Goal: Task Accomplishment & Management: Complete application form

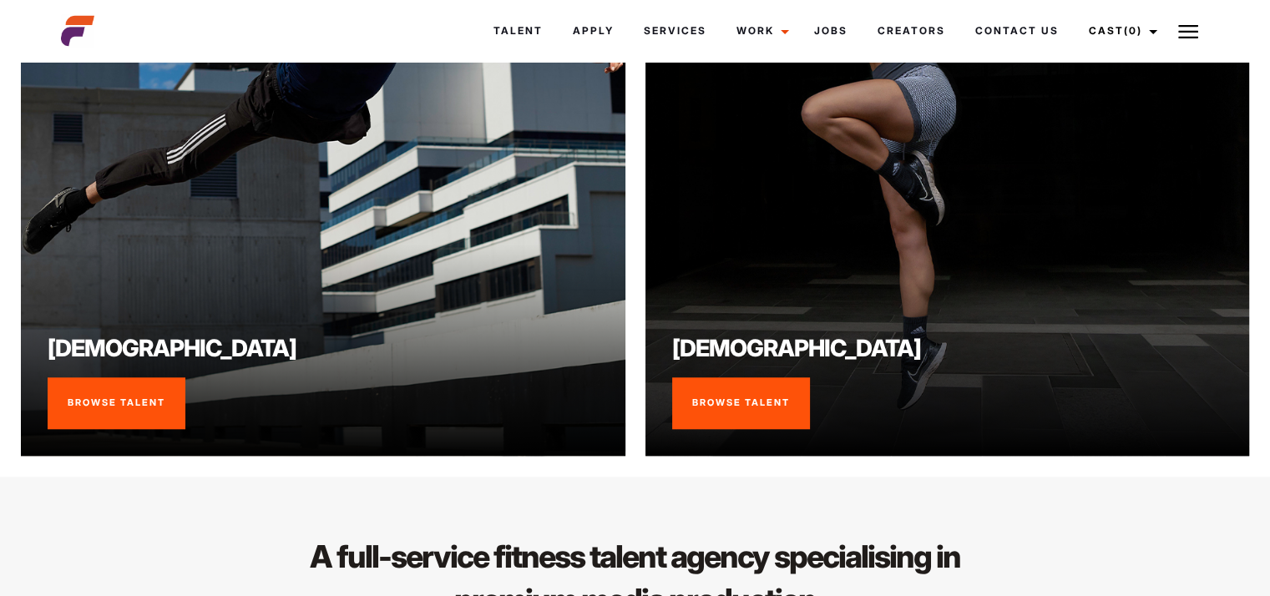
scroll to position [1352, 0]
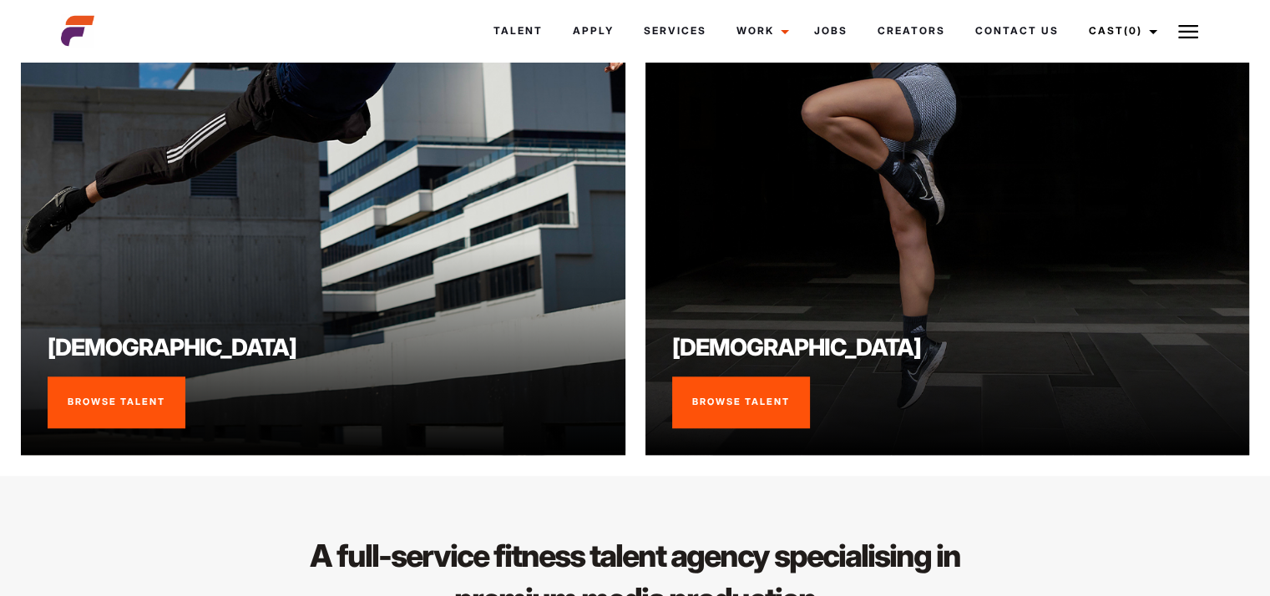
click at [137, 405] on link "Browse Talent" at bounding box center [117, 402] width 138 height 52
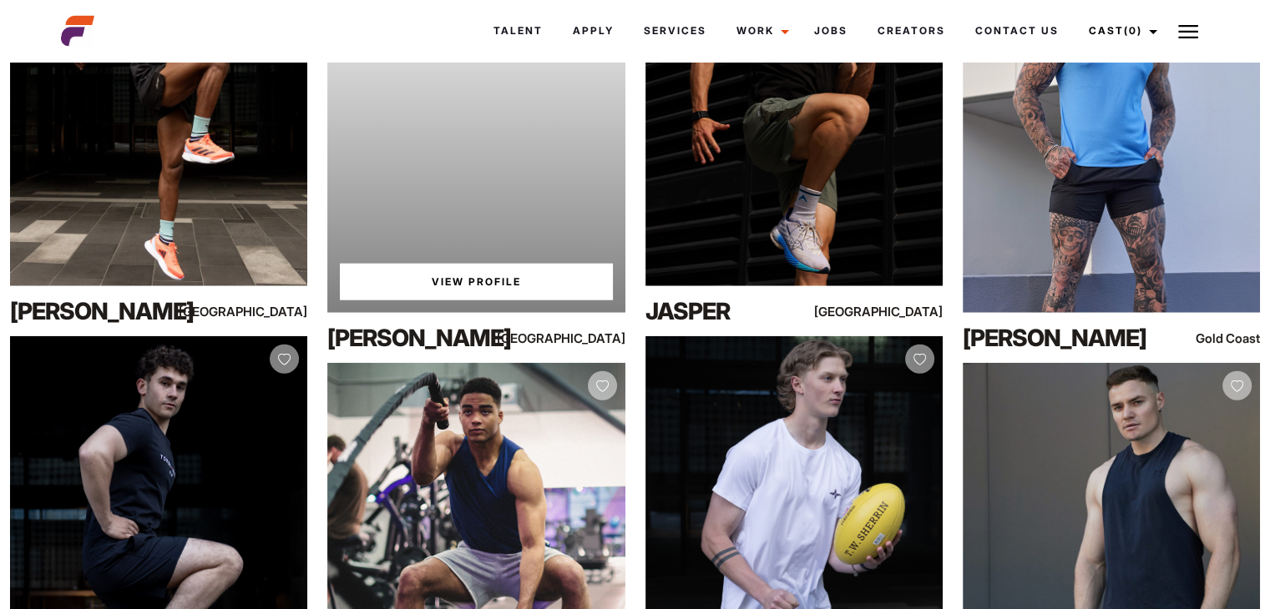
scroll to position [4256, 0]
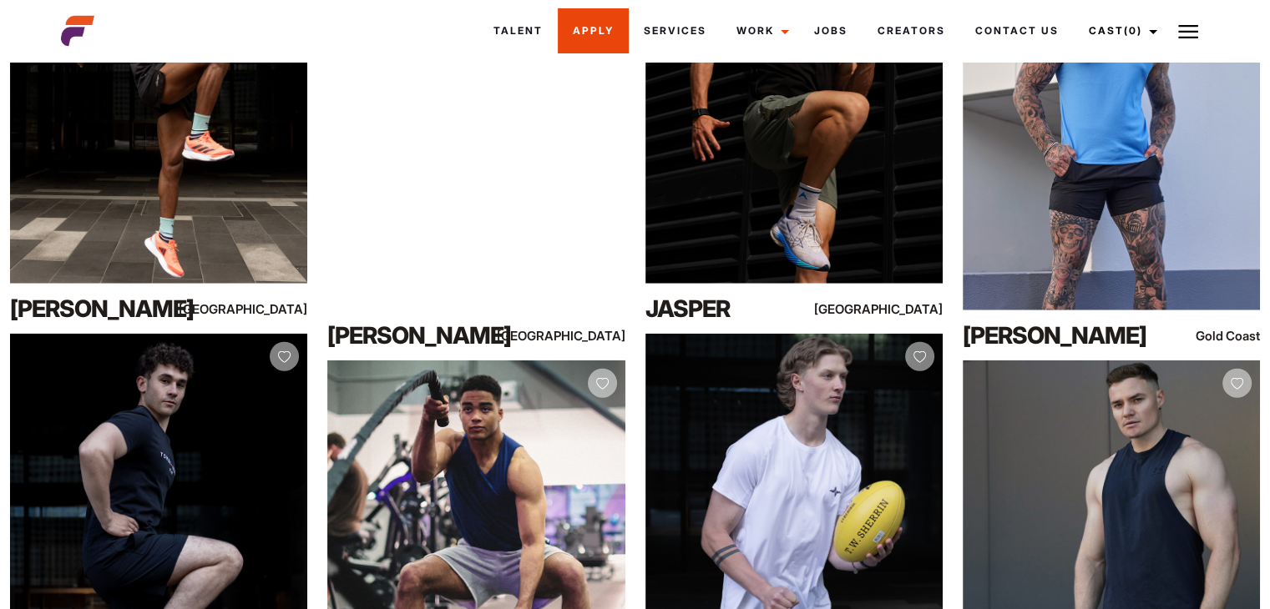
click at [584, 35] on link "Apply" at bounding box center [593, 30] width 71 height 45
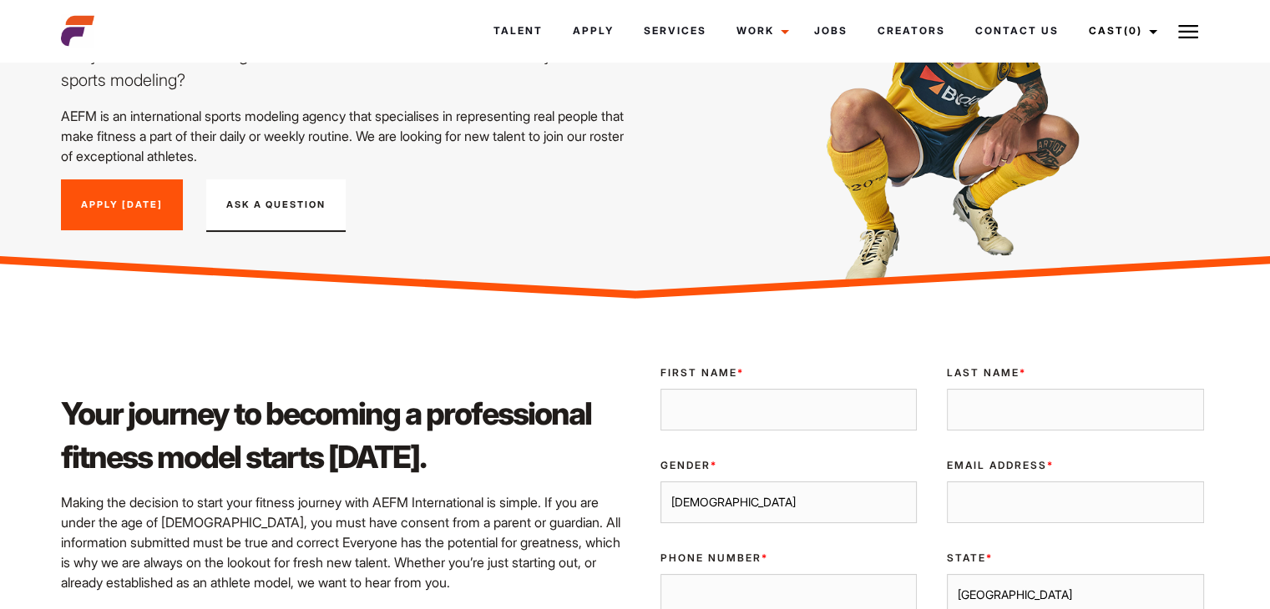
scroll to position [169, 0]
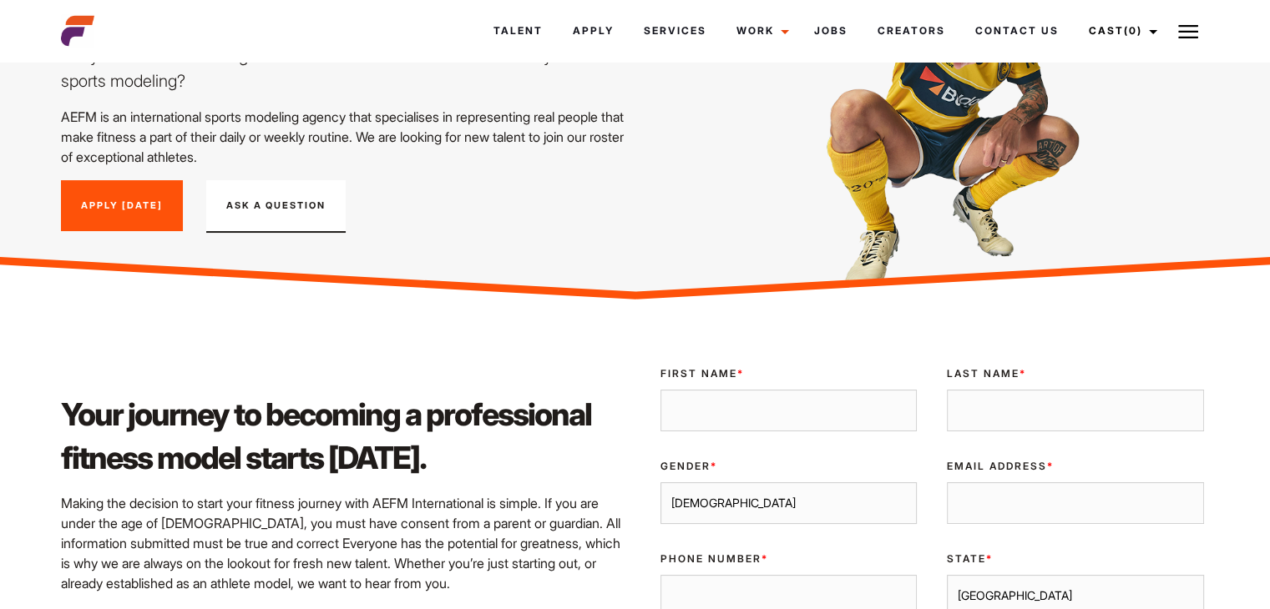
click at [740, 401] on input "First Name *" at bounding box center [788, 411] width 257 height 42
type input "Koby"
type input "w"
type input "Wood-Lynch"
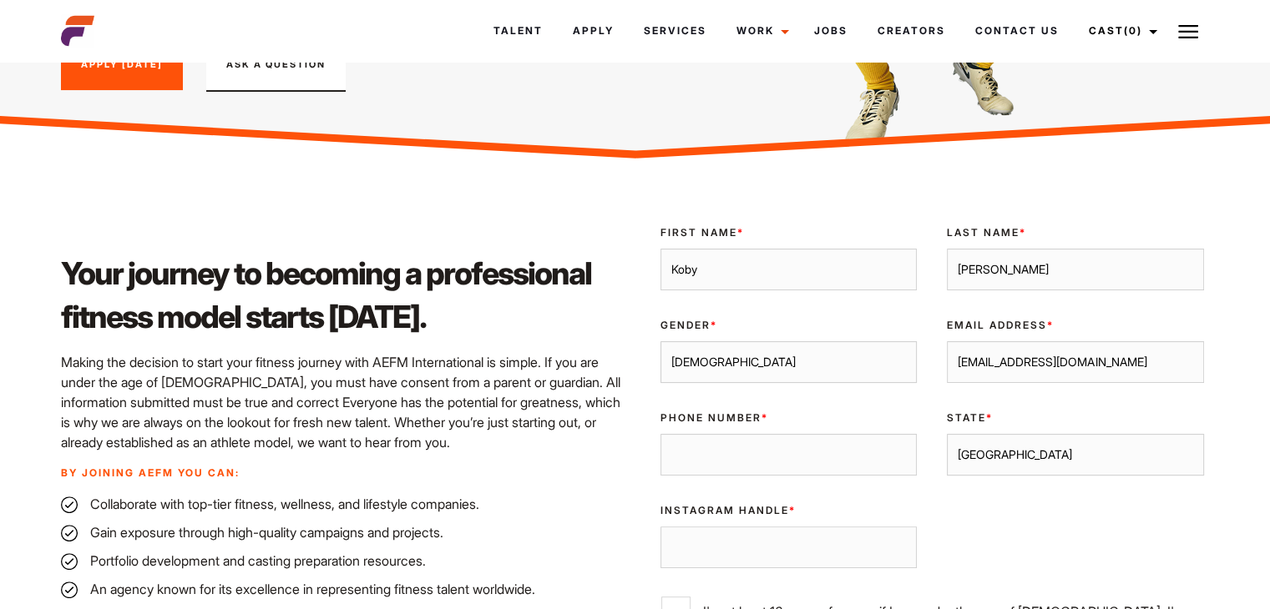
scroll to position [344, 0]
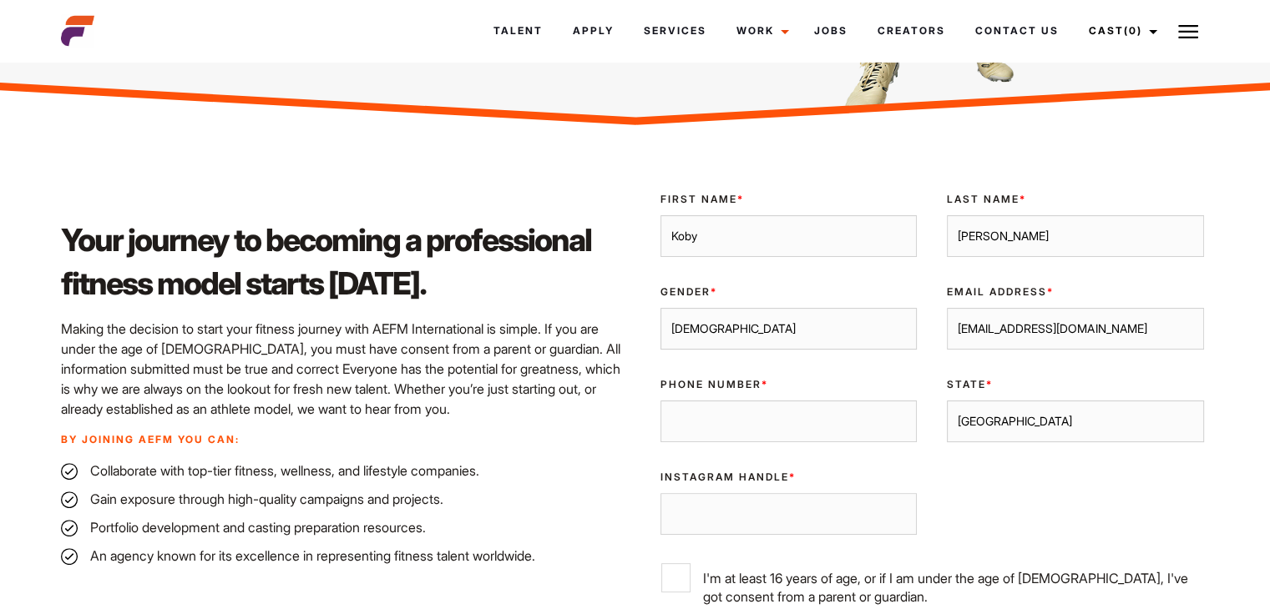
type input "koby1914@hotmail.com"
click at [725, 418] on input "Phone Number *" at bounding box center [788, 422] width 257 height 42
type input "0472702461"
click at [1024, 424] on select "Sydney Melbourne Brisbane Gold Coast Adelaide Perth Darwin Queensland Tasmania …" at bounding box center [1075, 422] width 257 height 42
select select "Queensland"
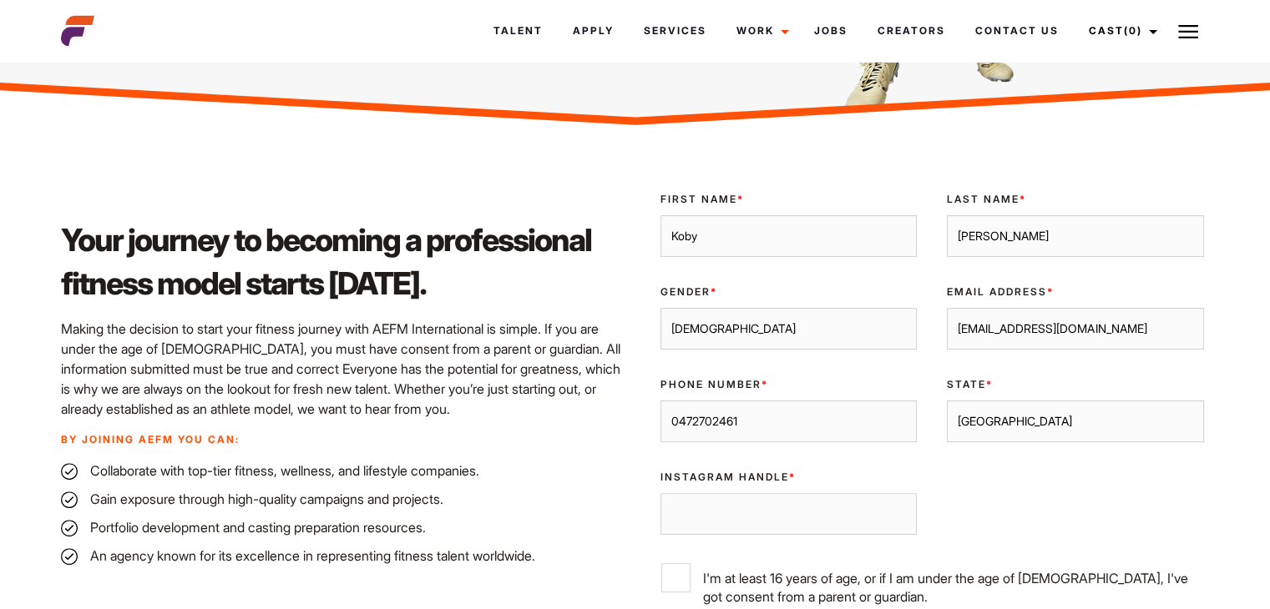
click at [947, 401] on select "Sydney Melbourne Brisbane Gold Coast Adelaide Perth Darwin Queensland Tasmania …" at bounding box center [1075, 422] width 257 height 42
click at [768, 513] on input "Instagram Handle *" at bounding box center [788, 514] width 257 height 42
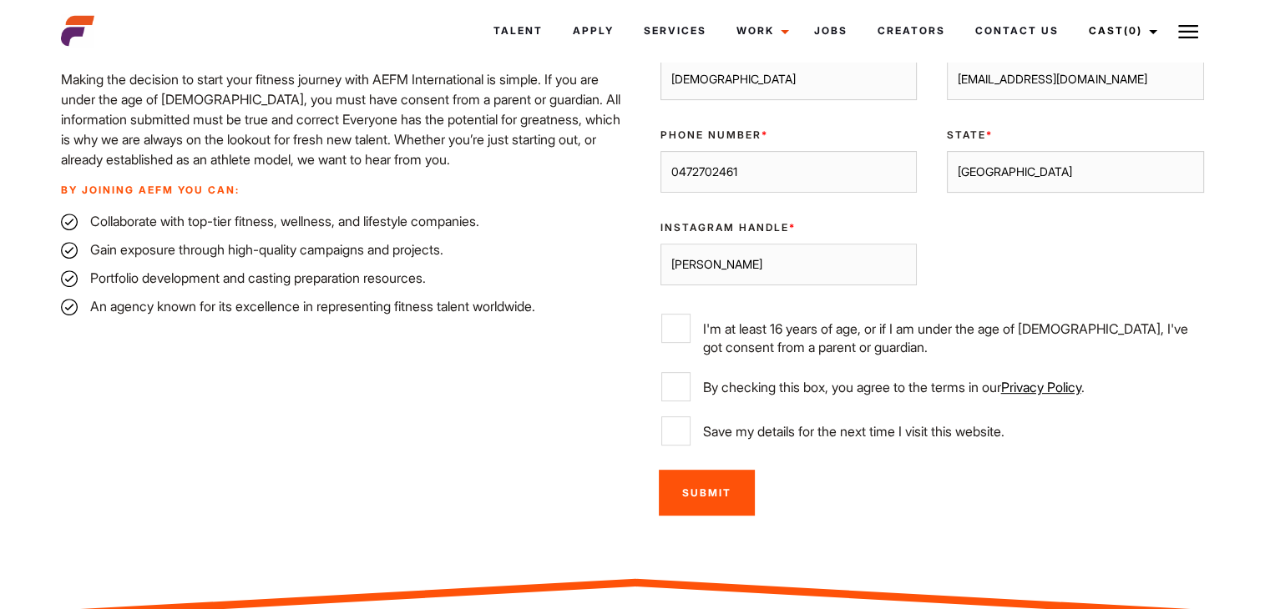
scroll to position [600, 0]
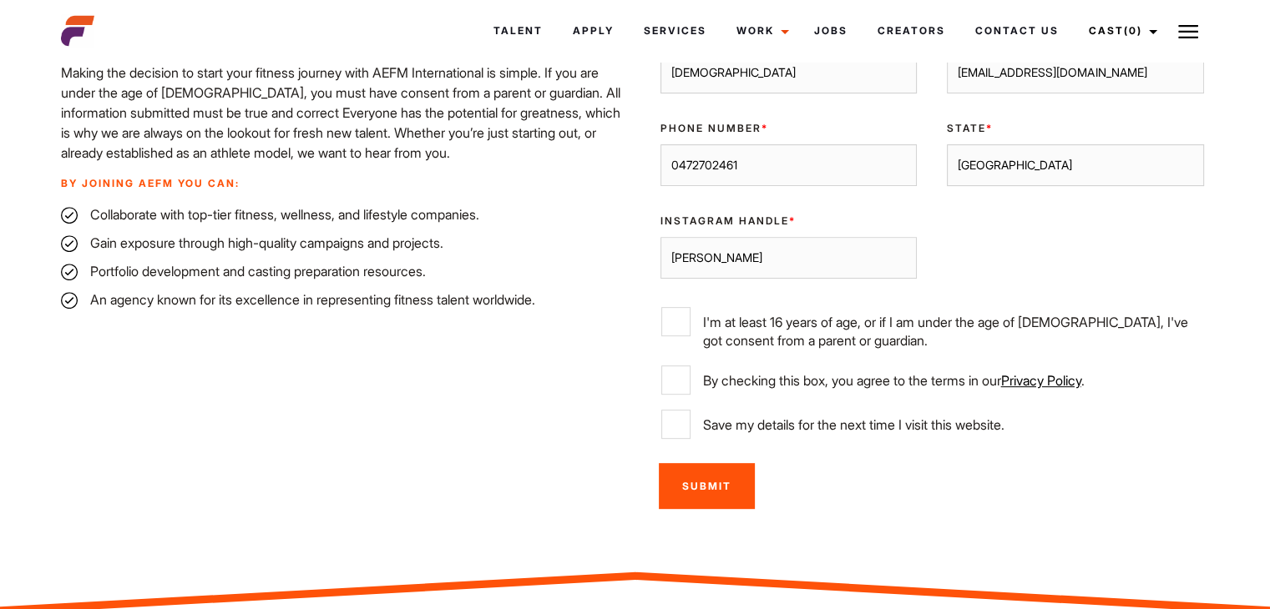
type input "Koby Wood-Lynch"
click at [685, 318] on input "I'm at least 16 years of age, or if I am under the age of 18, I've got consent …" at bounding box center [675, 321] width 29 height 29
checkbox input "true"
click at [679, 394] on ul "By checking this box, you agree to the terms in our Privacy Policy ." at bounding box center [932, 380] width 544 height 31
click at [680, 392] on input "By checking this box, you agree to the terms in our Privacy Policy ." at bounding box center [675, 380] width 29 height 29
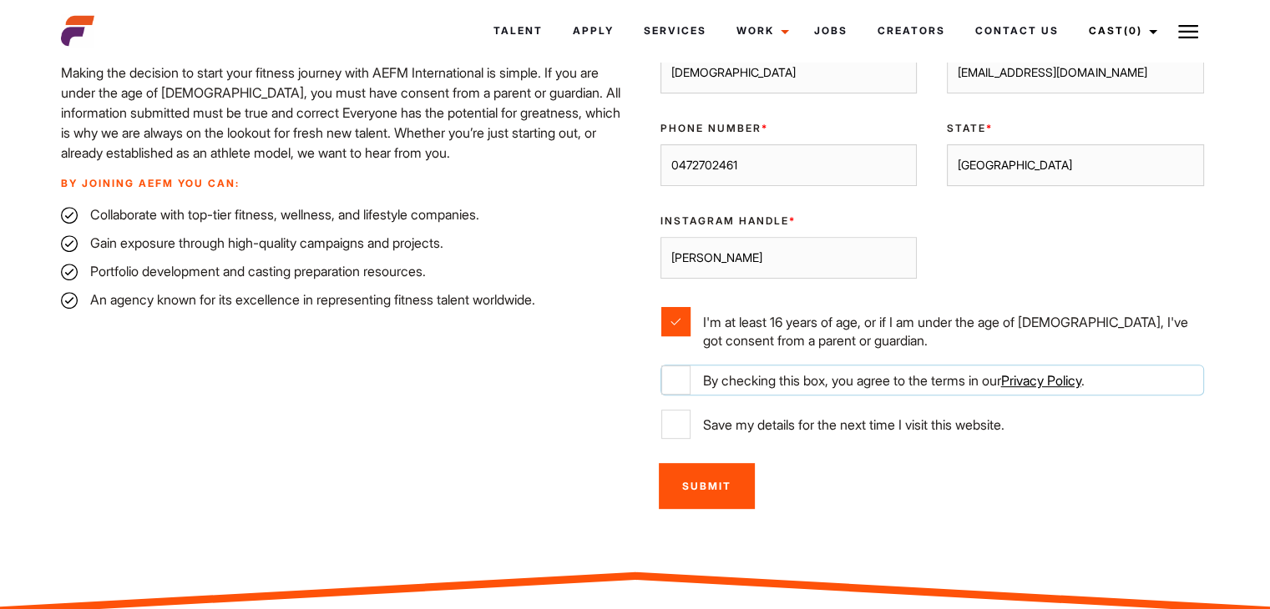
checkbox input "true"
click at [697, 487] on input "Submit" at bounding box center [707, 486] width 96 height 46
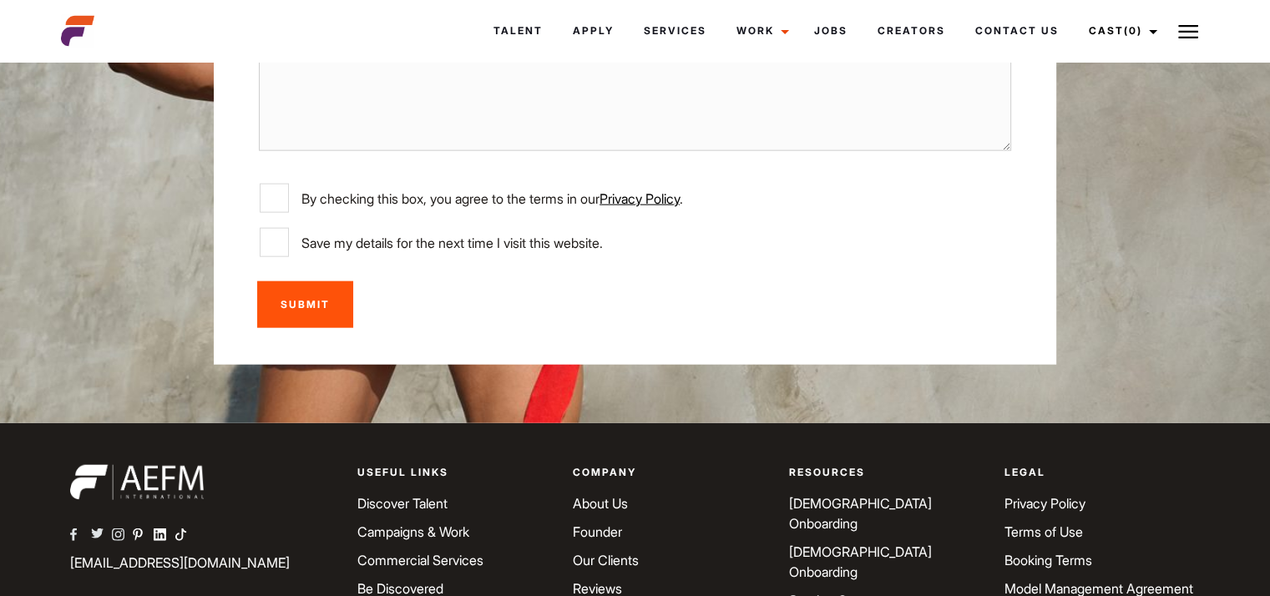
scroll to position [4040, 0]
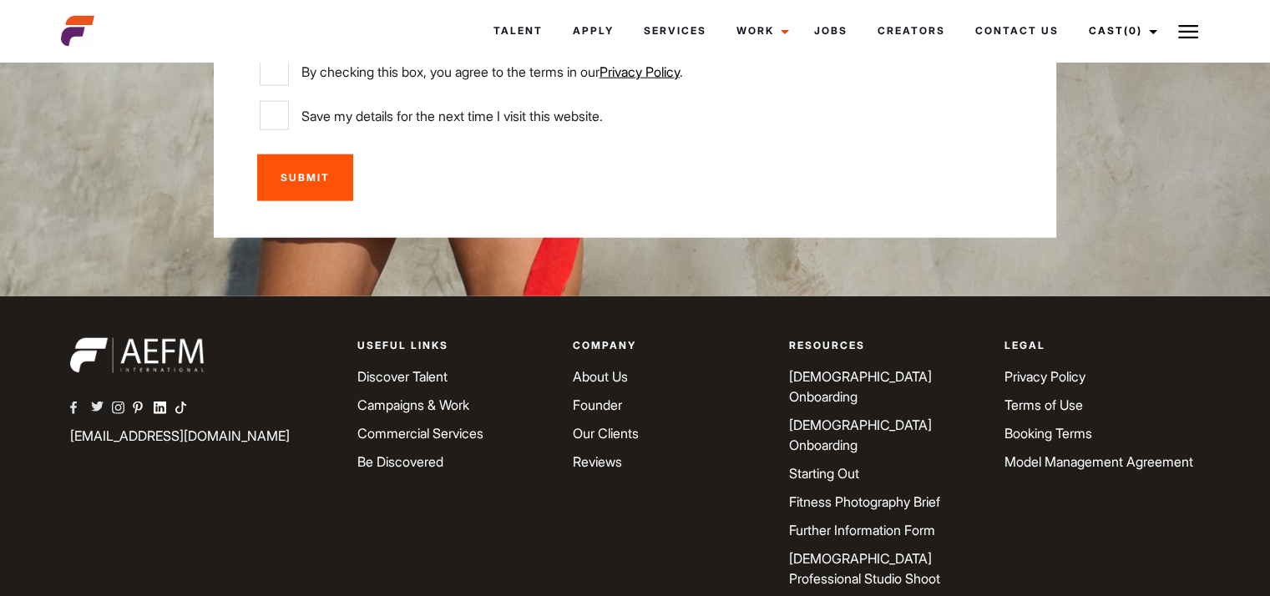
click at [601, 453] on link "Reviews" at bounding box center [597, 461] width 49 height 17
click at [427, 453] on link "Be Discovered" at bounding box center [400, 461] width 86 height 17
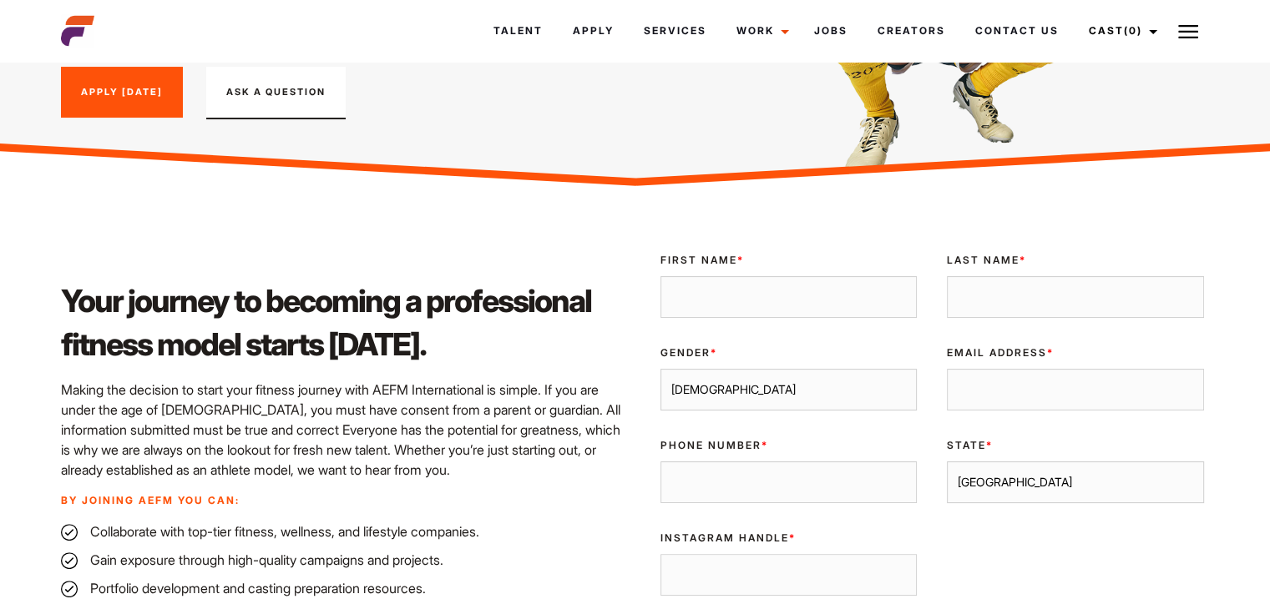
scroll to position [280, 0]
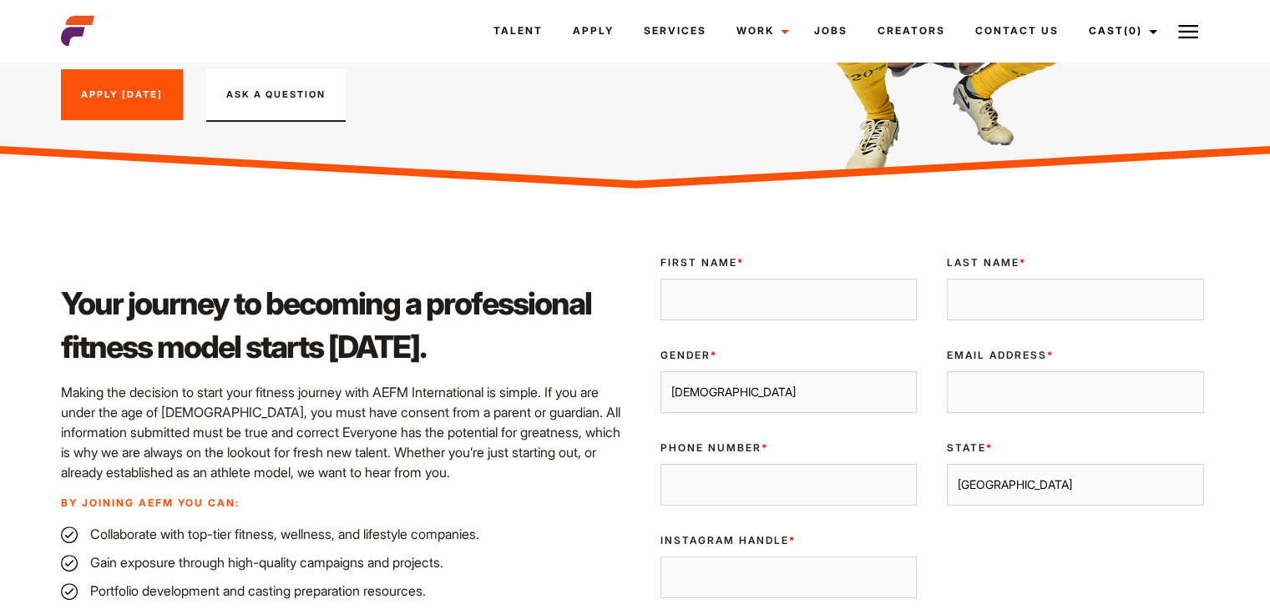
click at [103, 88] on link "Apply Today" at bounding box center [122, 95] width 122 height 52
